Goal: Task Accomplishment & Management: Manage account settings

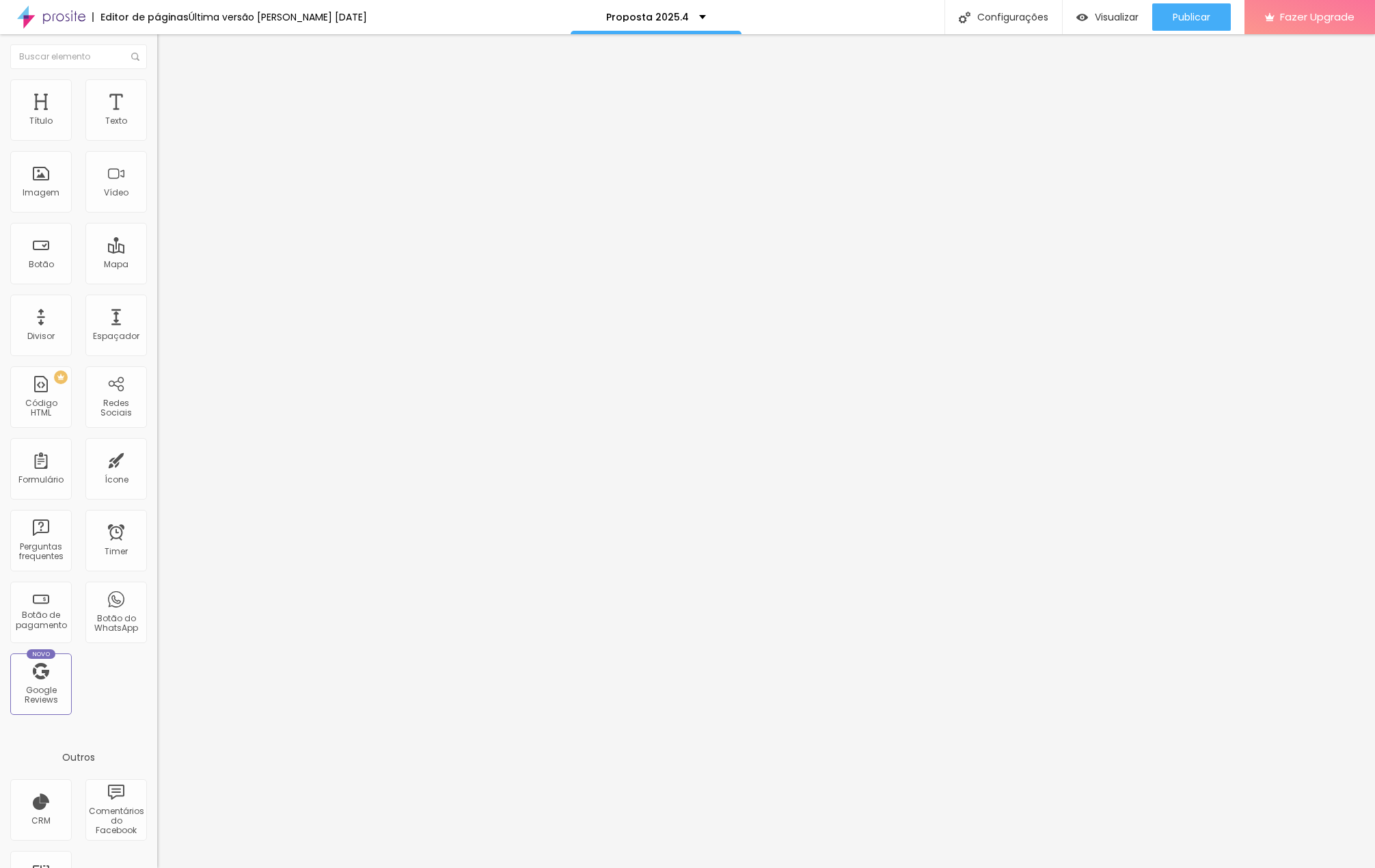
click at [158, 118] on span "Trocar imagem" at bounding box center [195, 112] width 75 height 12
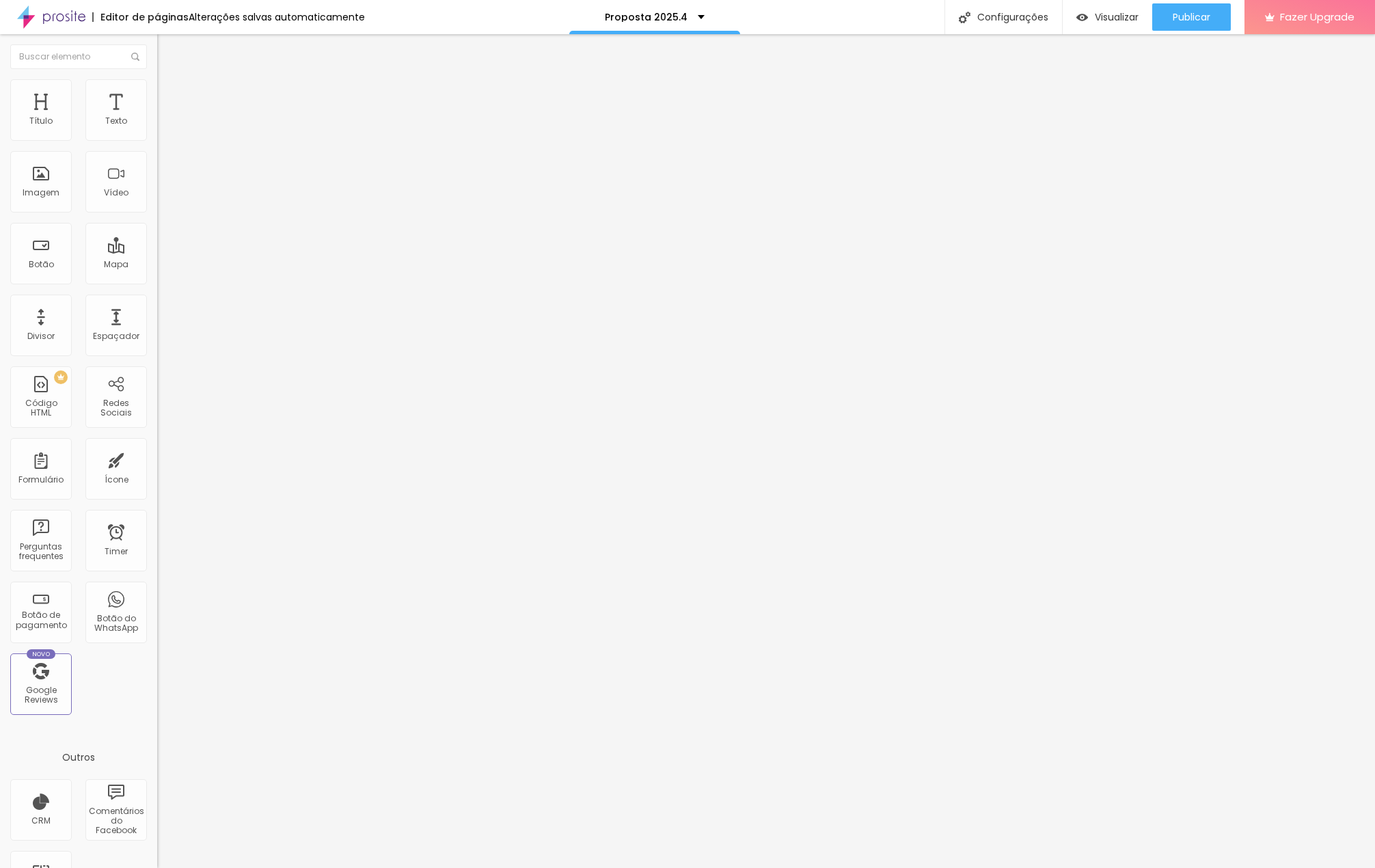
click at [158, 118] on span "Trocar imagem" at bounding box center [195, 112] width 75 height 12
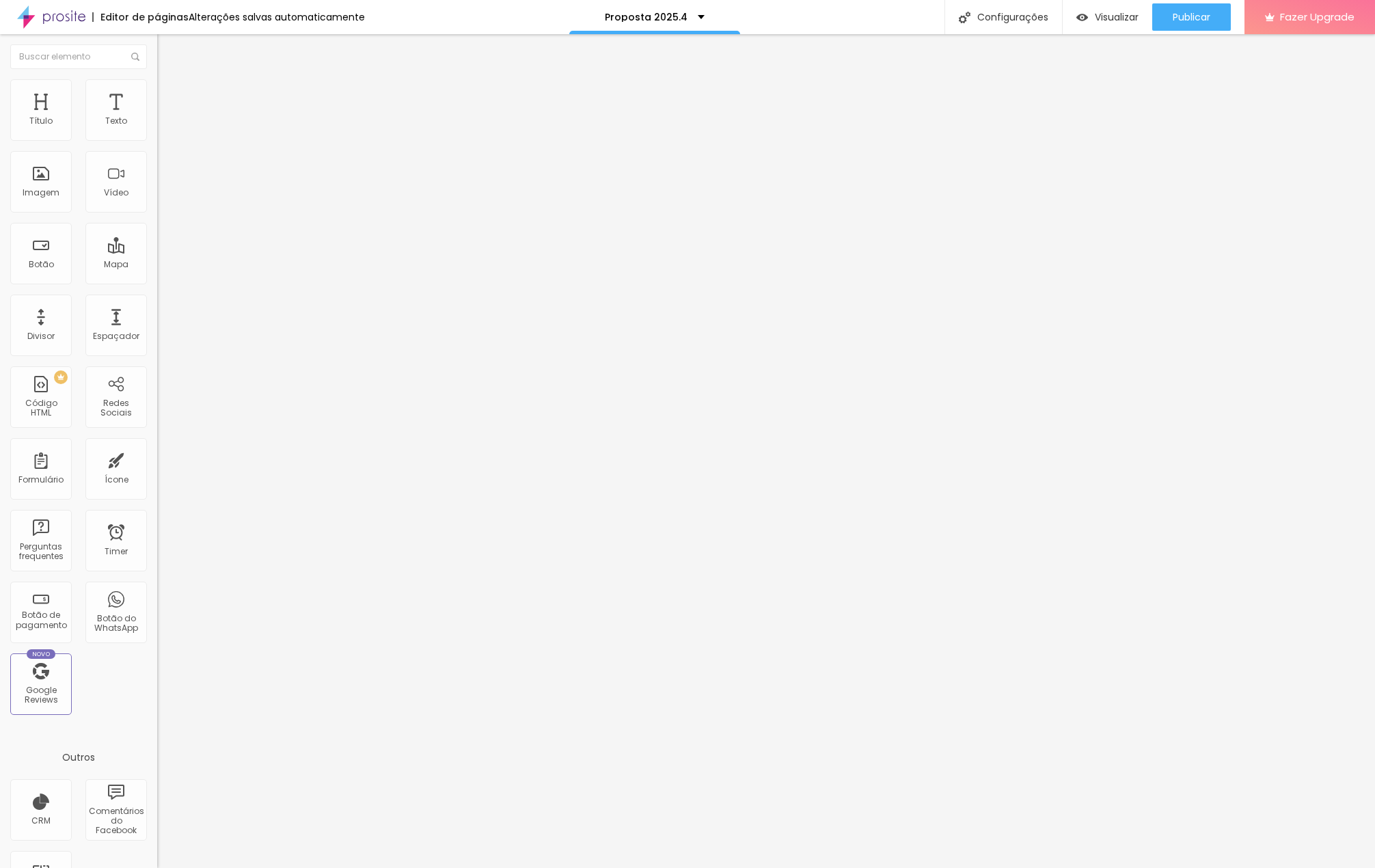
click at [158, 118] on span "Trocar imagem" at bounding box center [195, 112] width 75 height 12
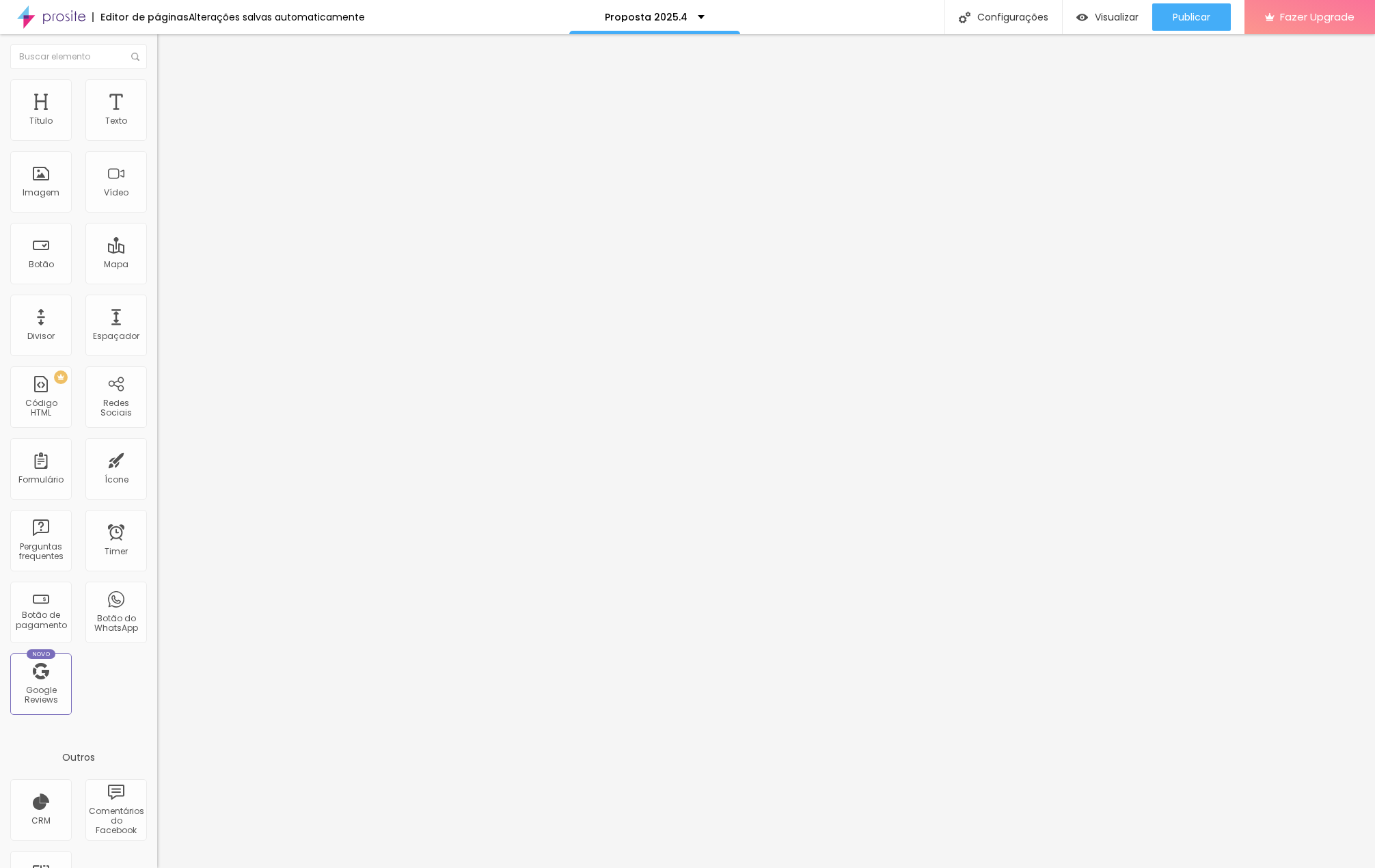
click at [1178, 12] on span "Publicar" at bounding box center [1191, 17] width 38 height 11
